Goal: Task Accomplishment & Management: Use online tool/utility

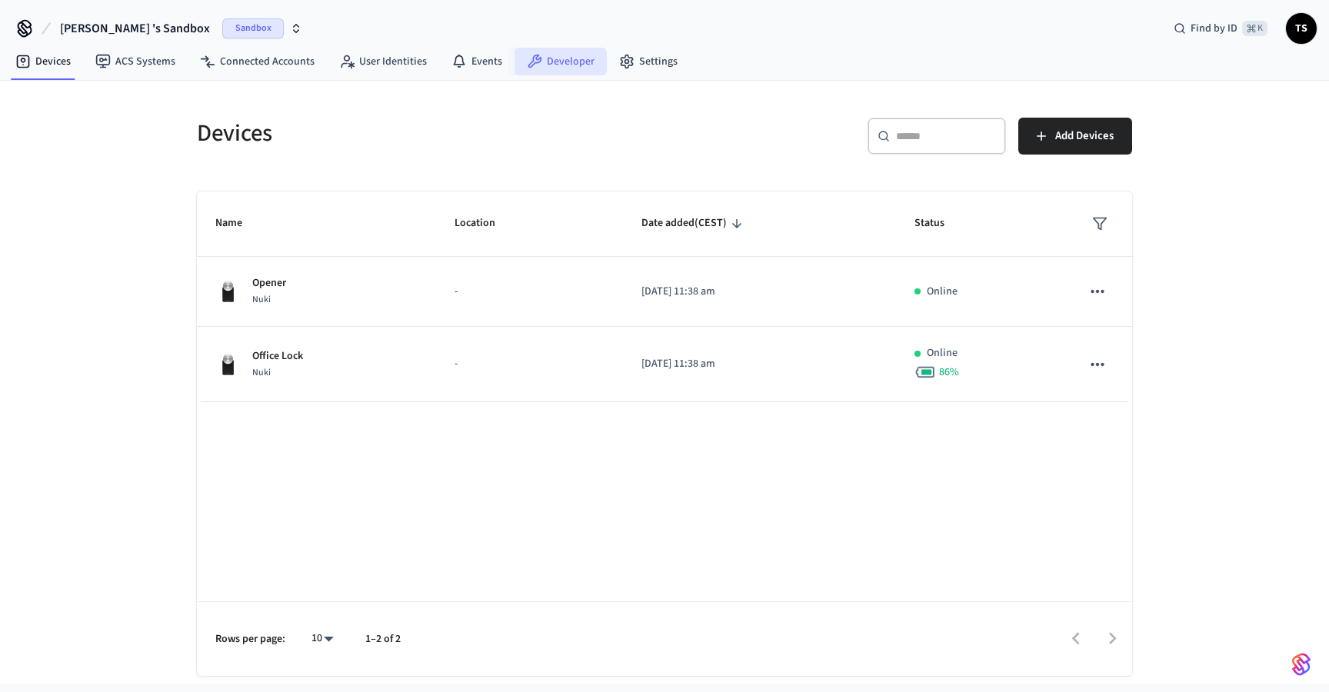
click at [567, 58] on link "Developer" at bounding box center [561, 62] width 92 height 28
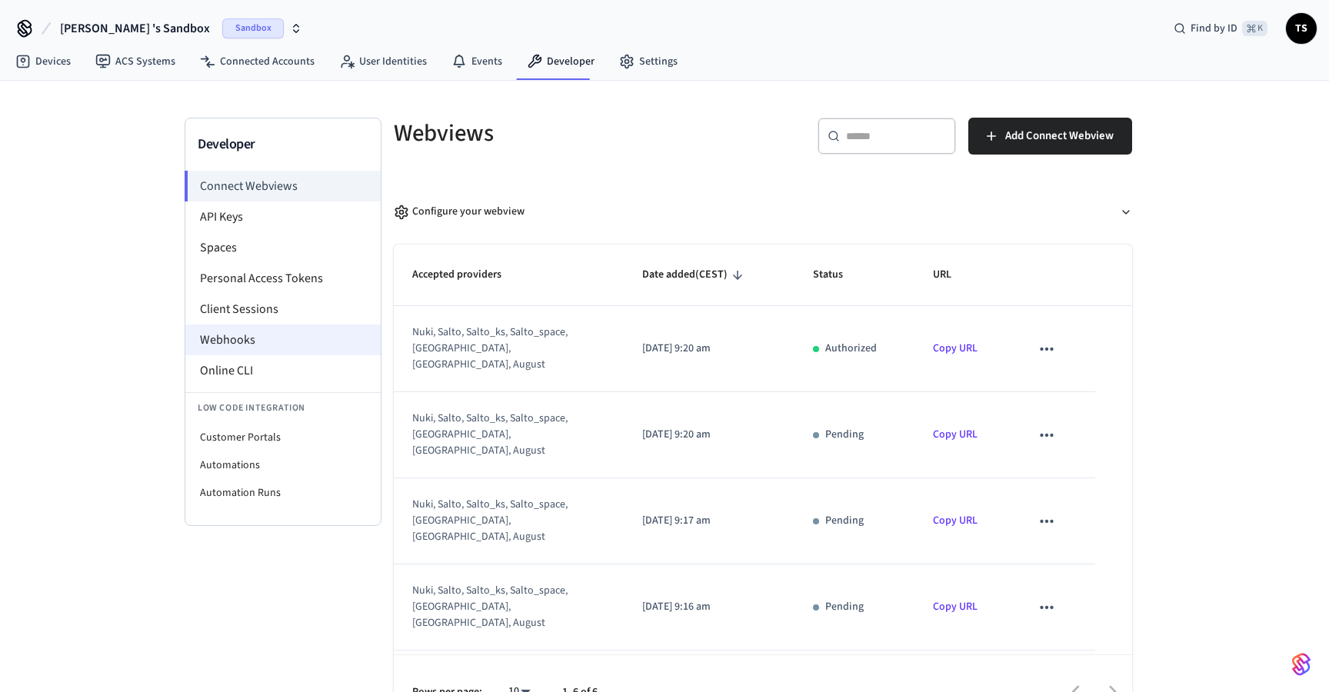
click at [259, 332] on li "Webhooks" at bounding box center [282, 340] width 195 height 31
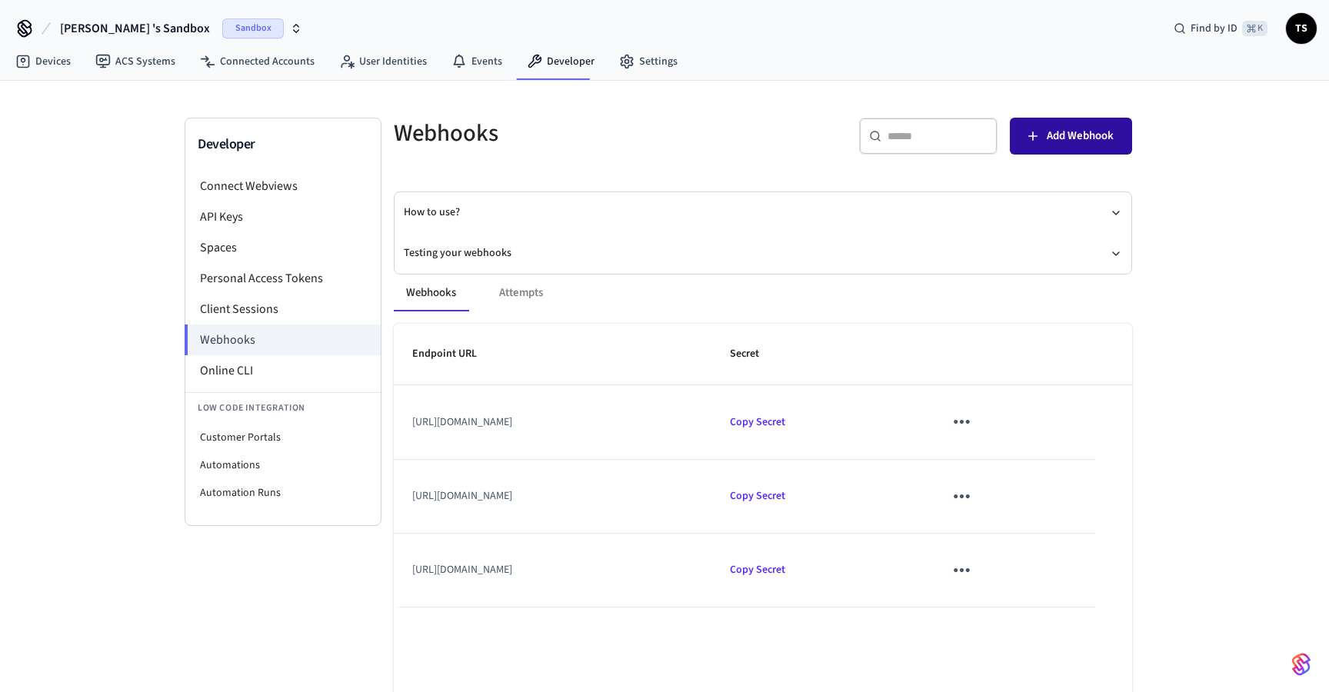
click at [1074, 142] on span "Add Webhook" at bounding box center [1080, 136] width 67 height 20
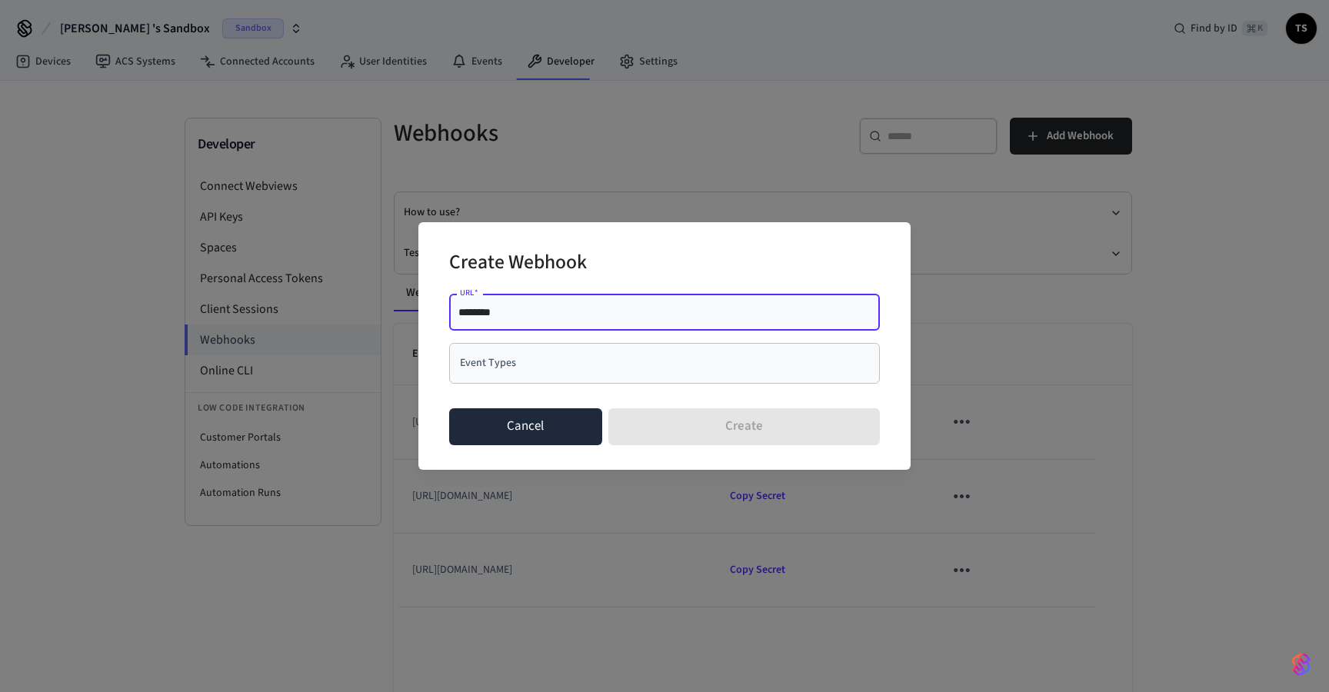
click at [529, 432] on button "Cancel" at bounding box center [525, 427] width 153 height 37
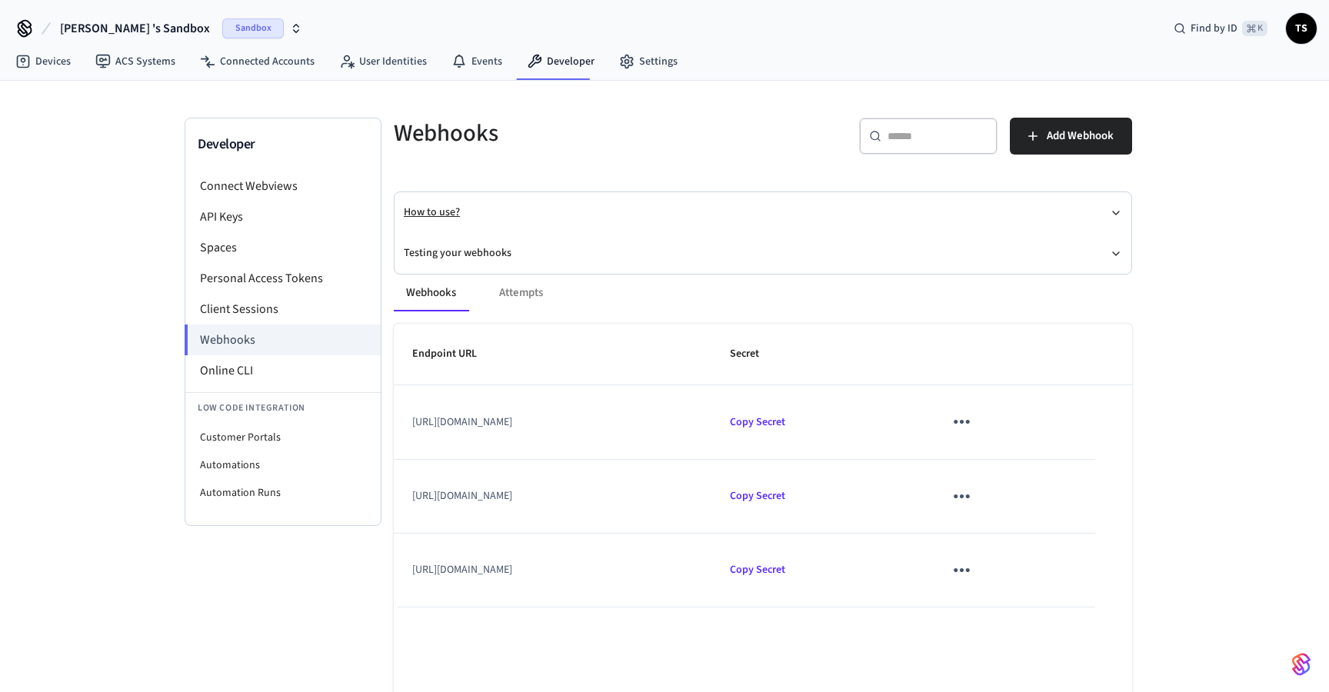
click at [1109, 218] on button "How to use?" at bounding box center [763, 212] width 719 height 41
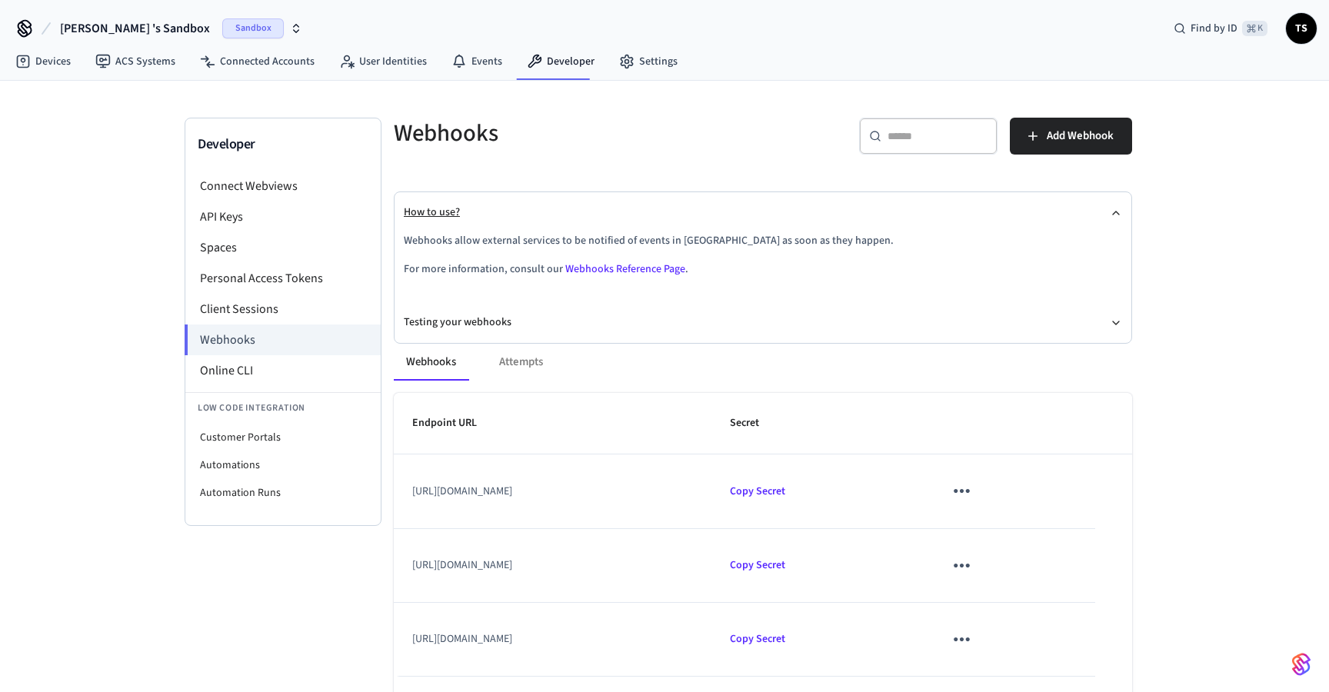
click at [1110, 217] on icon "button" at bounding box center [1116, 213] width 12 height 12
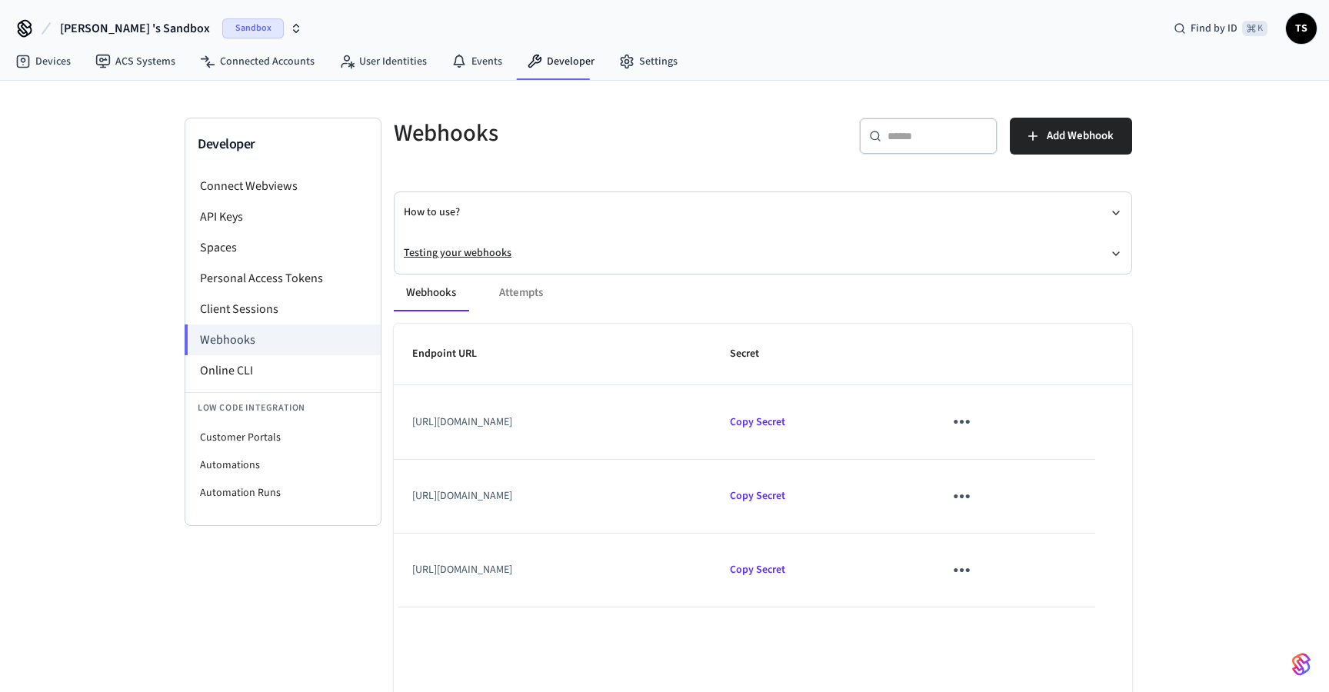
click at [1116, 245] on button "Testing your webhooks" at bounding box center [763, 253] width 719 height 41
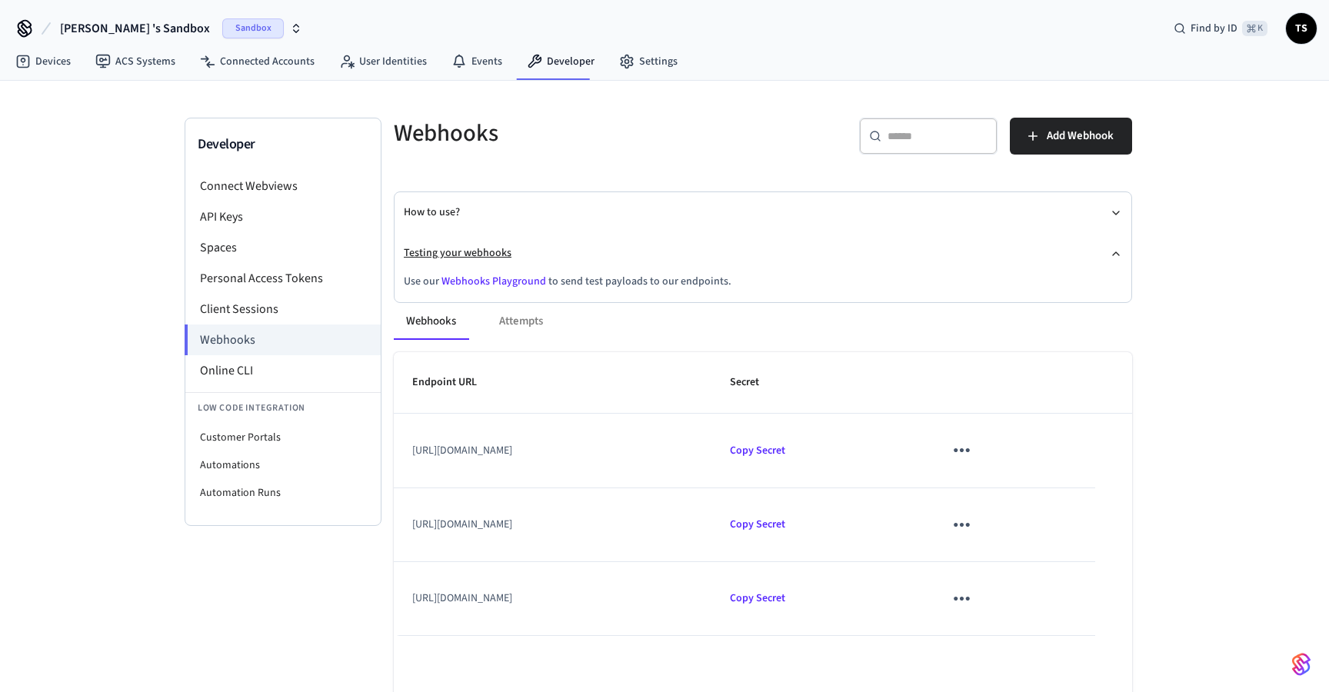
click at [1116, 245] on button "Testing your webhooks" at bounding box center [763, 253] width 719 height 41
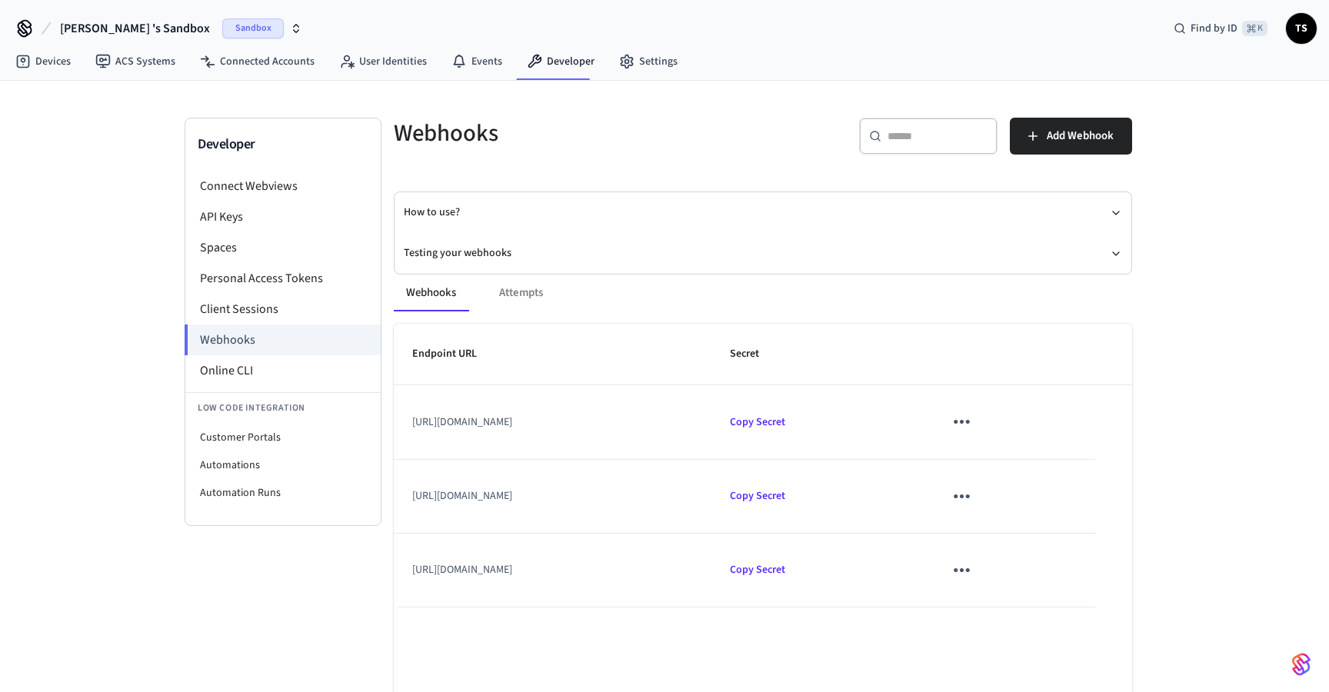
click at [652, 256] on div "Webhooks Attempts Endpoint URL Secret [URL][DOMAIN_NAME] Copy Secret [URL][DOMA…" at bounding box center [753, 532] width 757 height 552
click at [1110, 255] on icon "button" at bounding box center [1116, 254] width 12 height 12
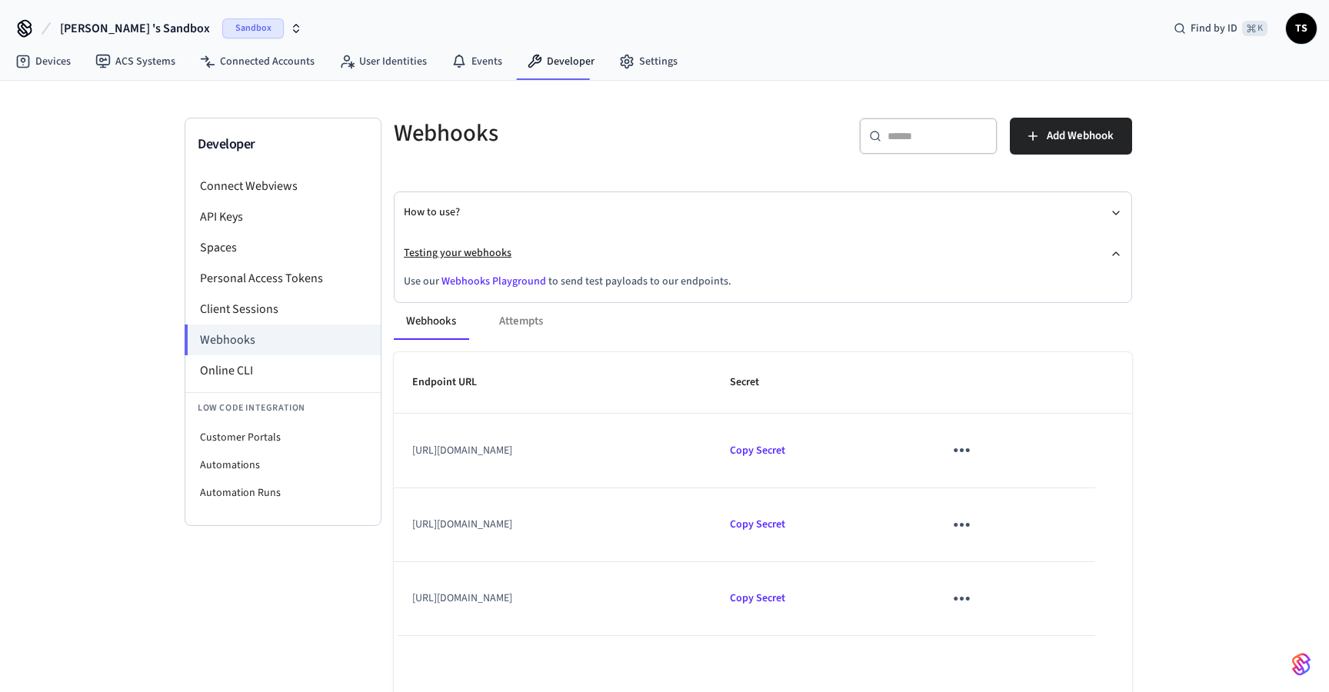
click at [1110, 255] on icon "button" at bounding box center [1116, 254] width 12 height 12
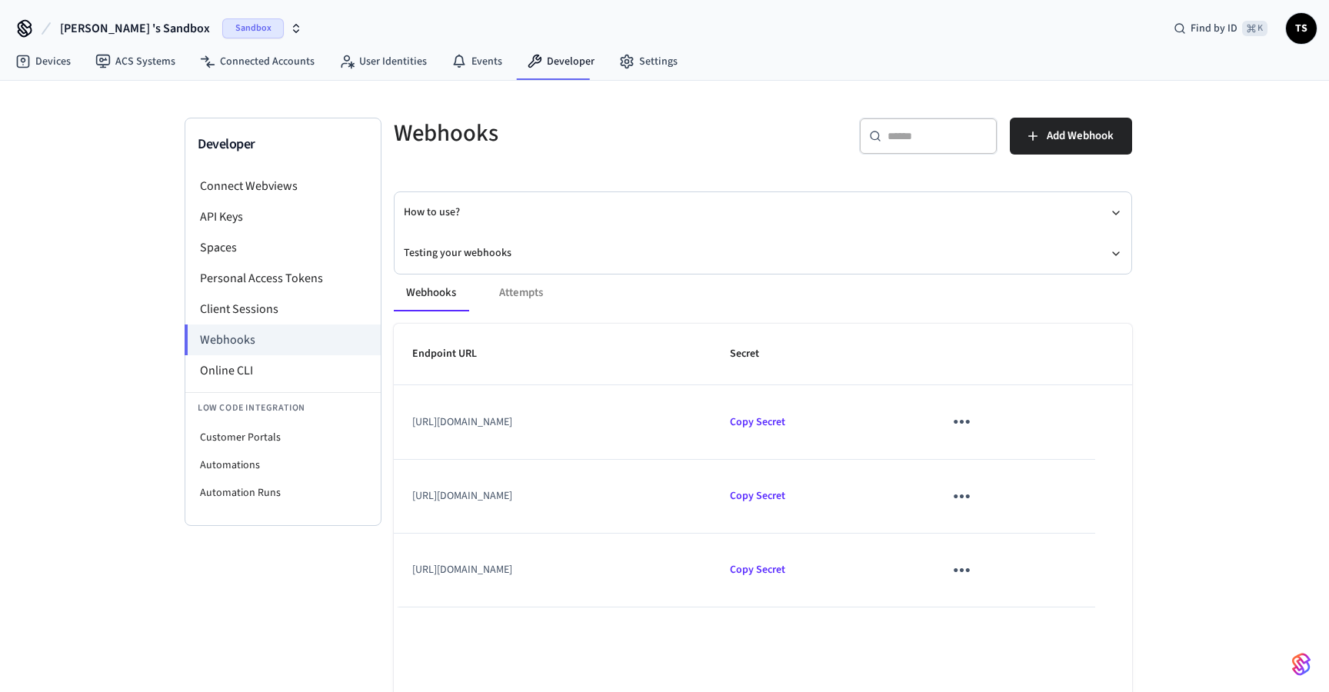
click at [532, 298] on div "Webhooks Attempts" at bounding box center [763, 293] width 739 height 37
click at [519, 295] on div "Webhooks Attempts" at bounding box center [763, 293] width 739 height 37
click at [515, 289] on div "Webhooks Attempts" at bounding box center [763, 293] width 739 height 37
click at [1052, 135] on span "Add Webhook" at bounding box center [1080, 136] width 67 height 20
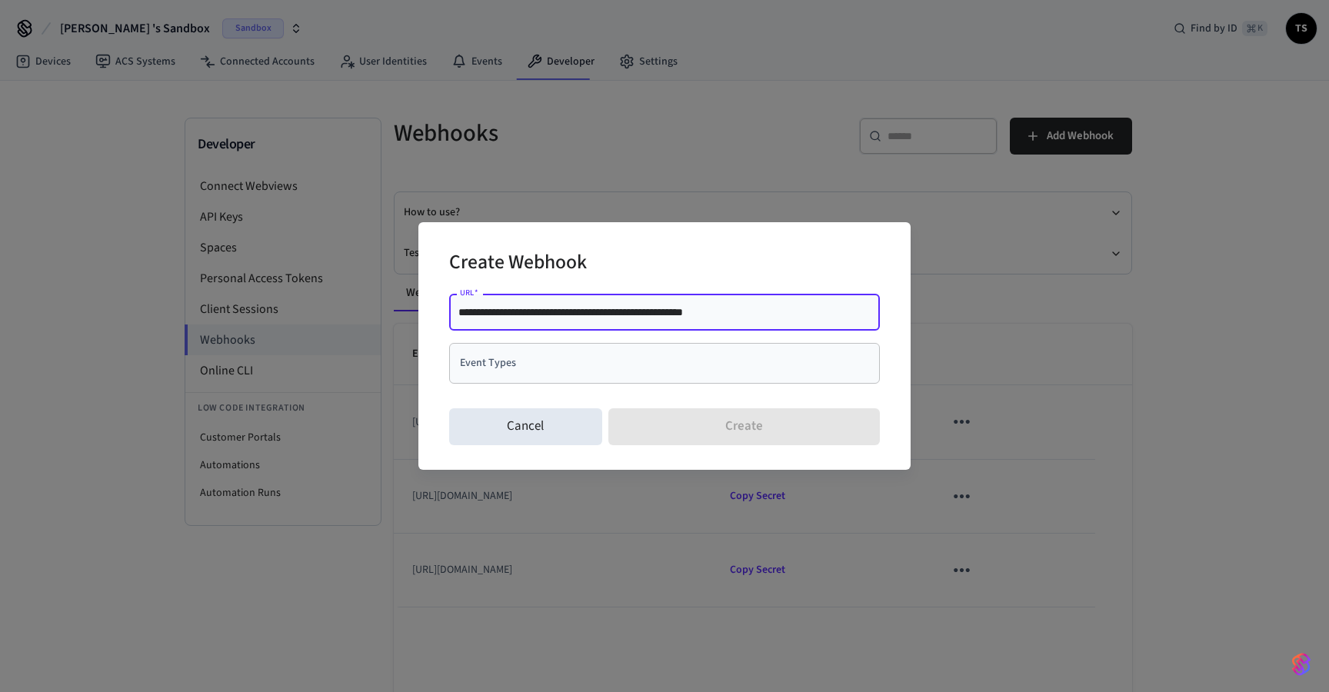
type input "**********"
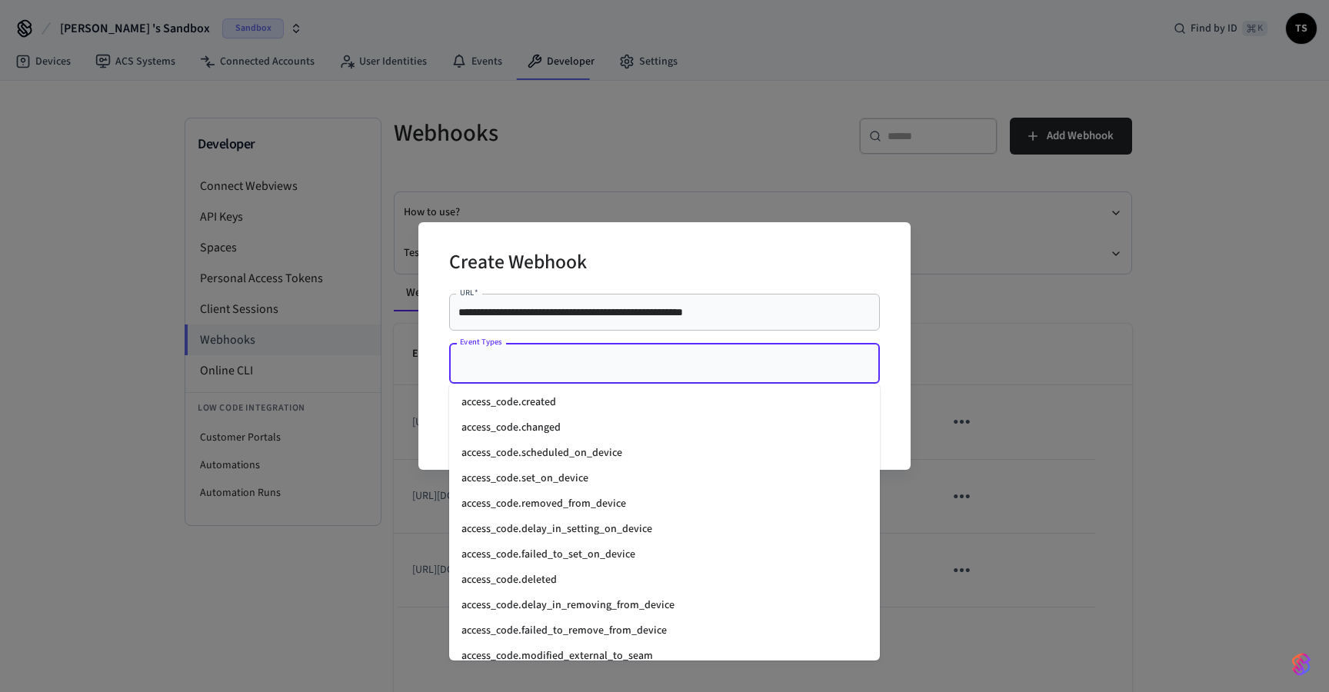
click at [505, 370] on input "Event Types" at bounding box center [653, 363] width 394 height 27
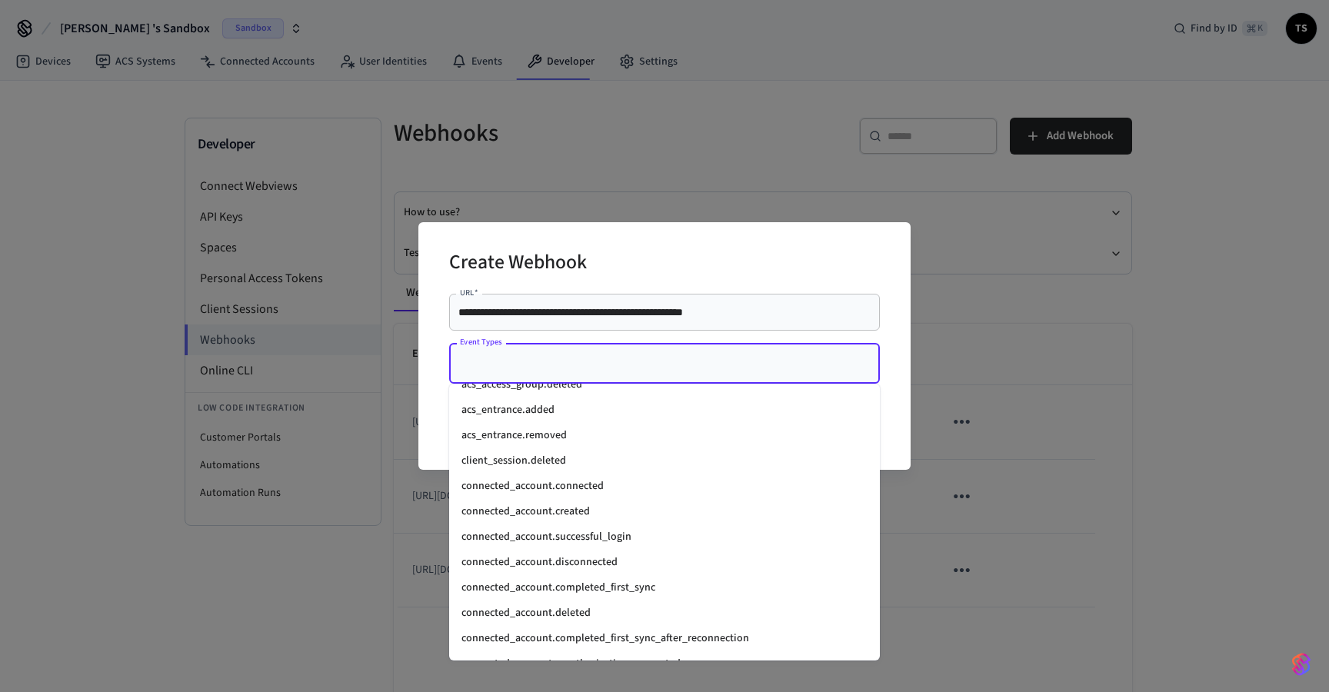
scroll to position [1011, 0]
click at [578, 492] on li "connected_account.connected" at bounding box center [664, 483] width 431 height 25
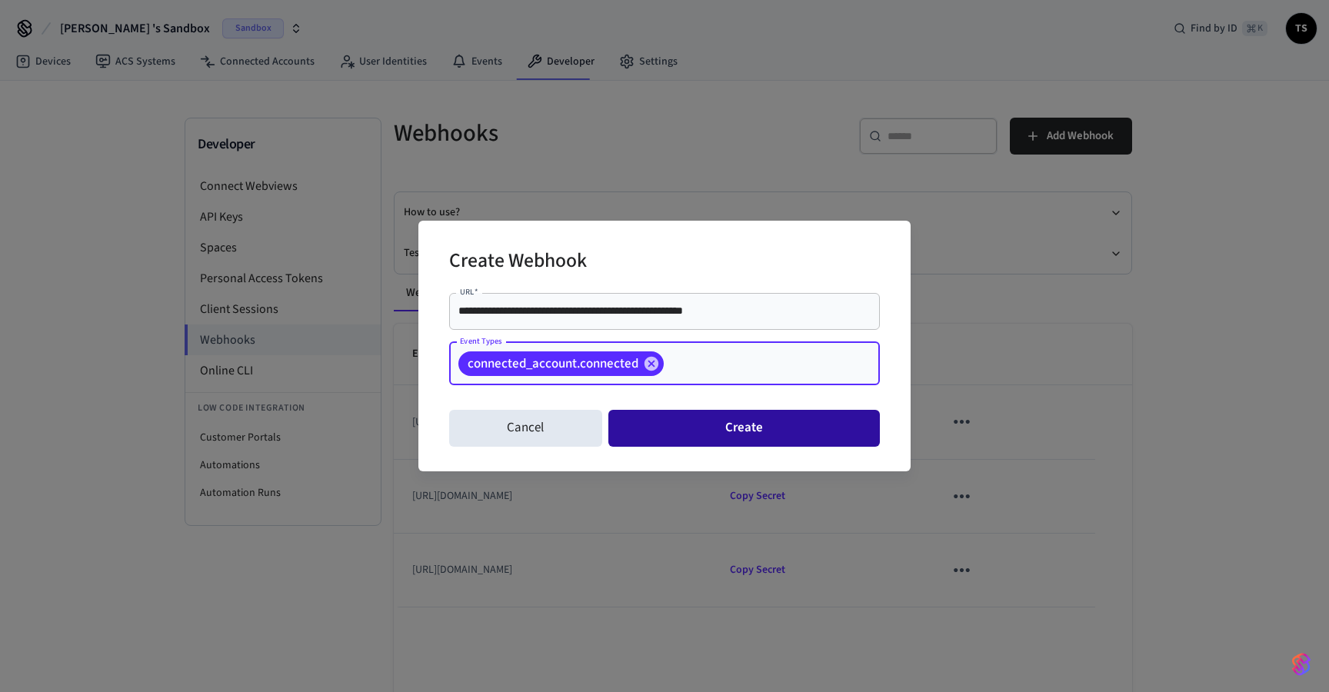
click at [696, 434] on button "Create" at bounding box center [745, 428] width 272 height 37
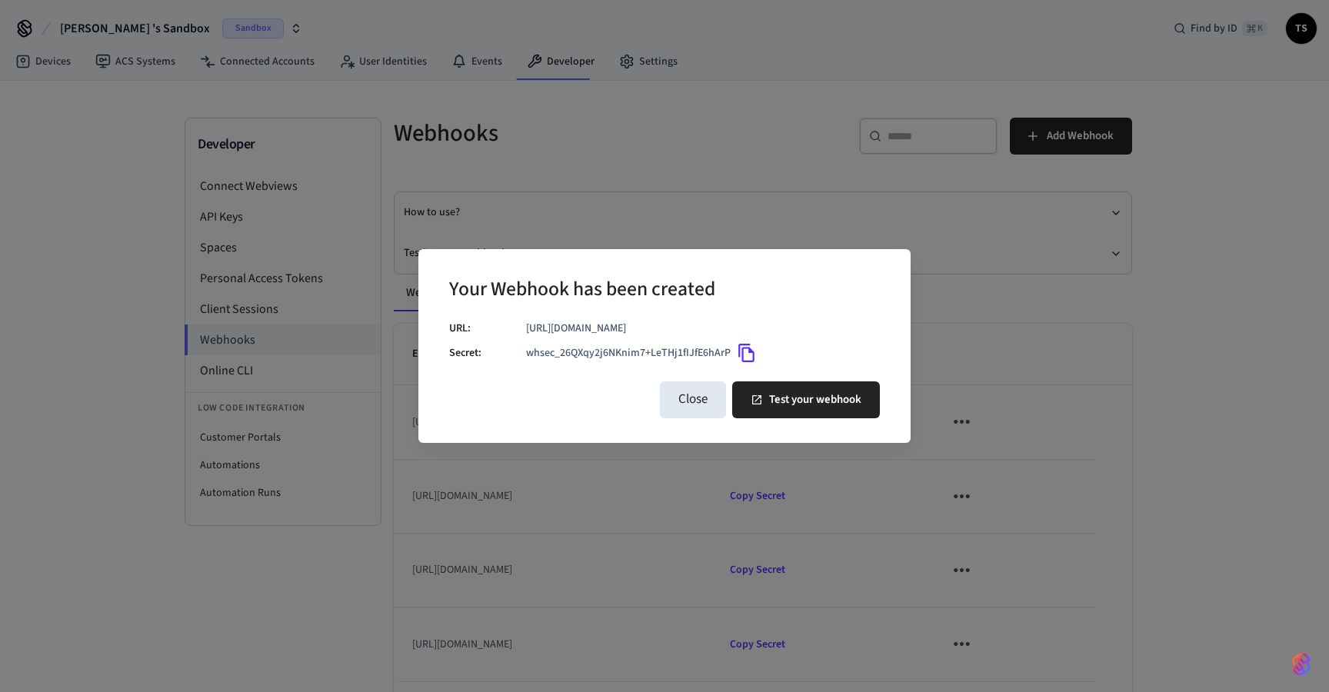
click at [747, 365] on button "Copy" at bounding box center [747, 353] width 32 height 32
click at [745, 358] on icon "Copy" at bounding box center [747, 353] width 20 height 20
click at [765, 399] on button "Test your webhook" at bounding box center [806, 400] width 148 height 37
click at [839, 405] on button "Test your webhook" at bounding box center [806, 400] width 148 height 37
click at [815, 399] on button "Test your webhook" at bounding box center [806, 400] width 148 height 37
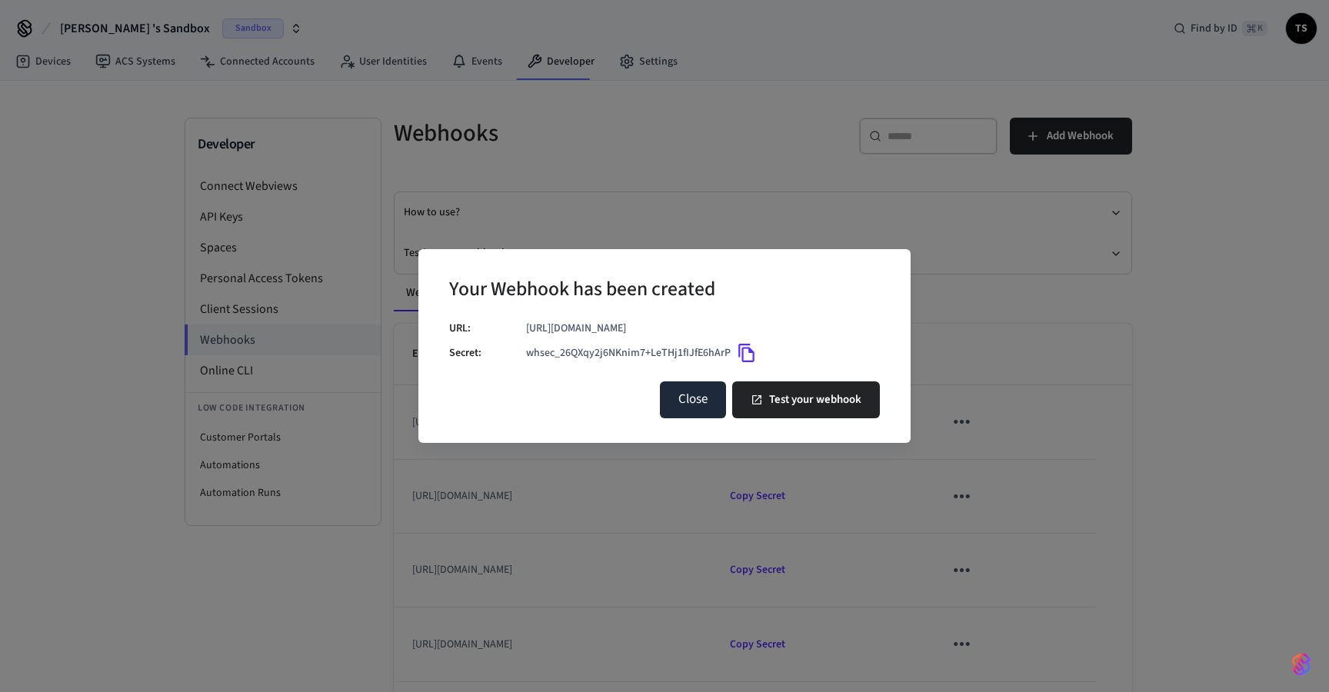
click at [672, 409] on button "Close" at bounding box center [693, 400] width 66 height 37
